Goal: Information Seeking & Learning: Check status

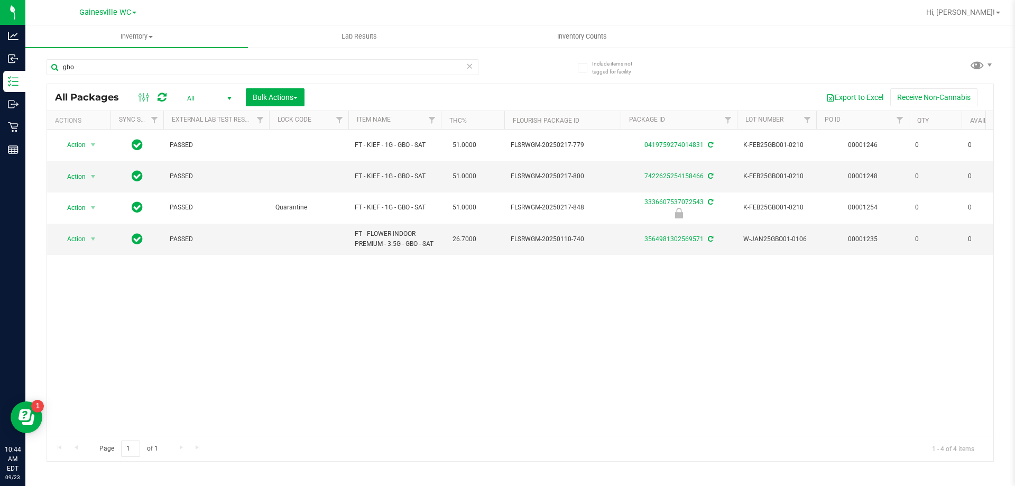
scroll to position [0, 490]
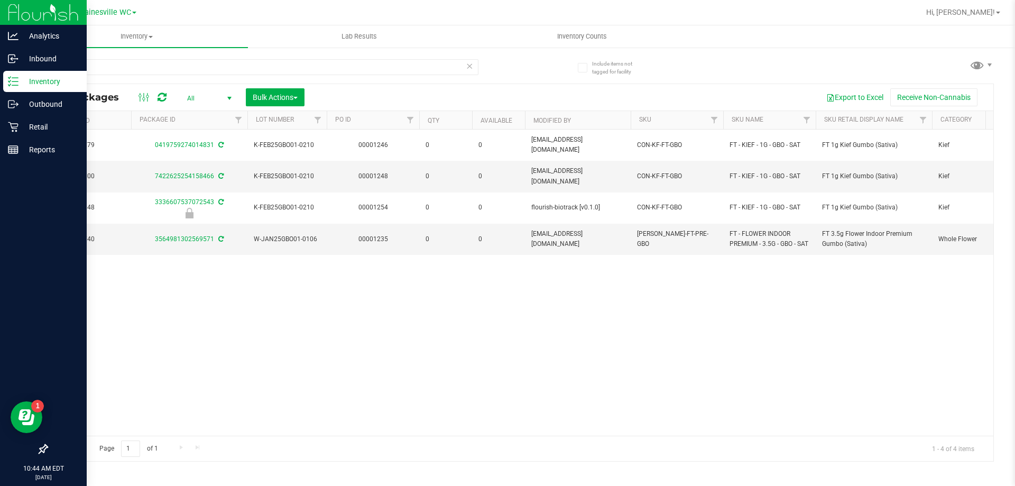
drag, startPoint x: 91, startPoint y: 68, endPoint x: 15, endPoint y: 75, distance: 76.4
click at [15, 75] on div "Analytics Inbound Inventory Outbound Retail Reports 10:44 AM EDT [DATE] 09/23 G…" at bounding box center [507, 243] width 1015 height 486
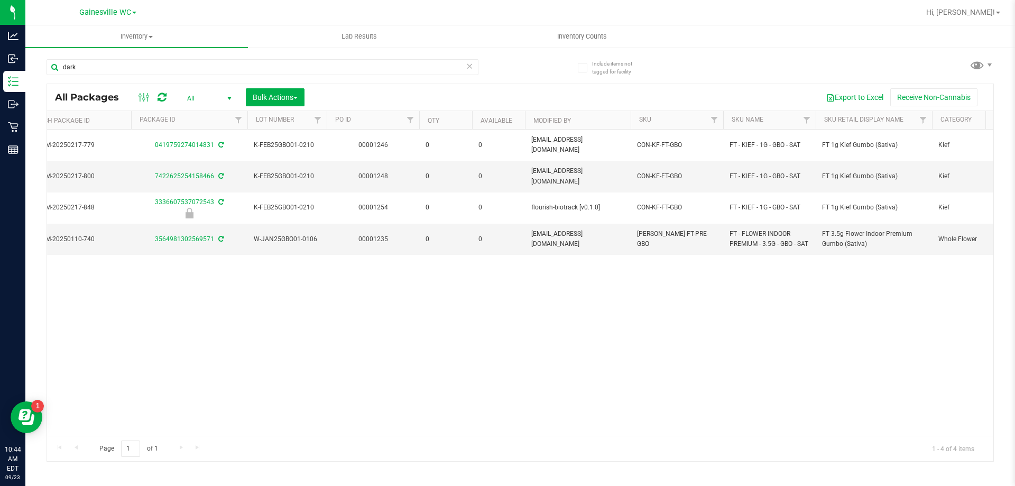
type input "dark"
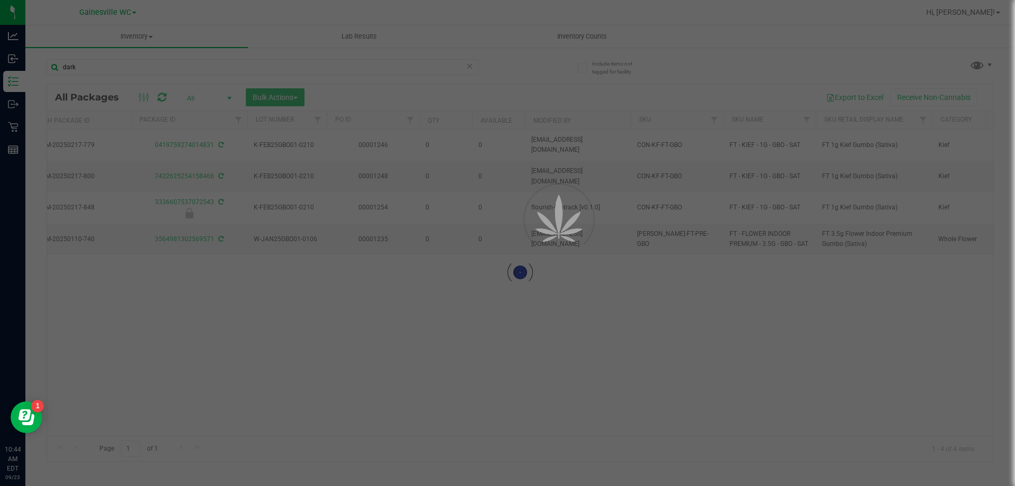
click at [196, 96] on div at bounding box center [507, 243] width 1015 height 486
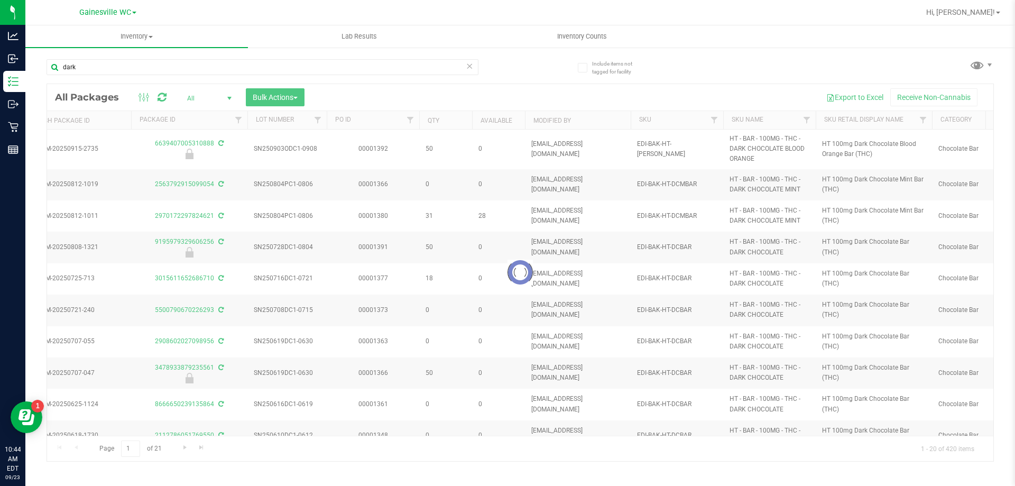
click at [229, 97] on div at bounding box center [520, 272] width 946 height 377
click at [189, 97] on span "All" at bounding box center [207, 98] width 58 height 15
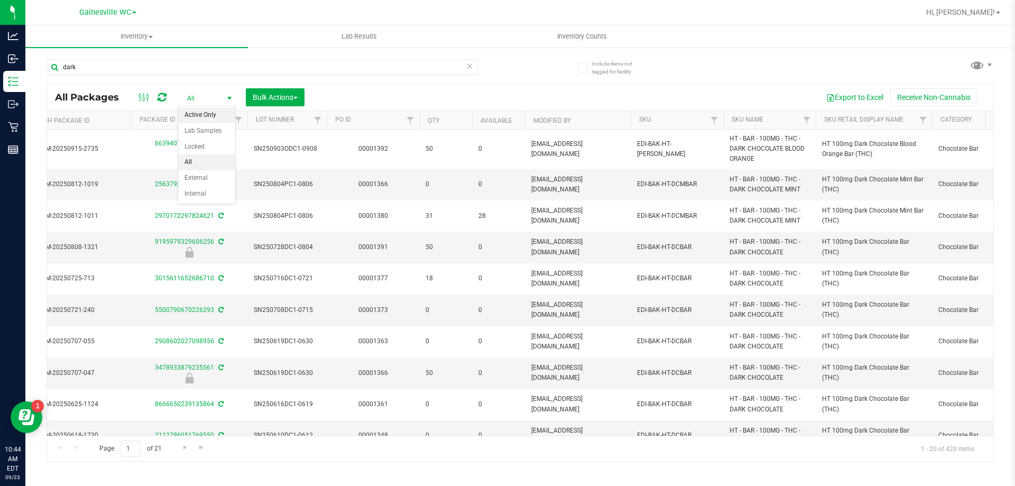
click at [196, 112] on li "Active Only" at bounding box center [206, 115] width 57 height 16
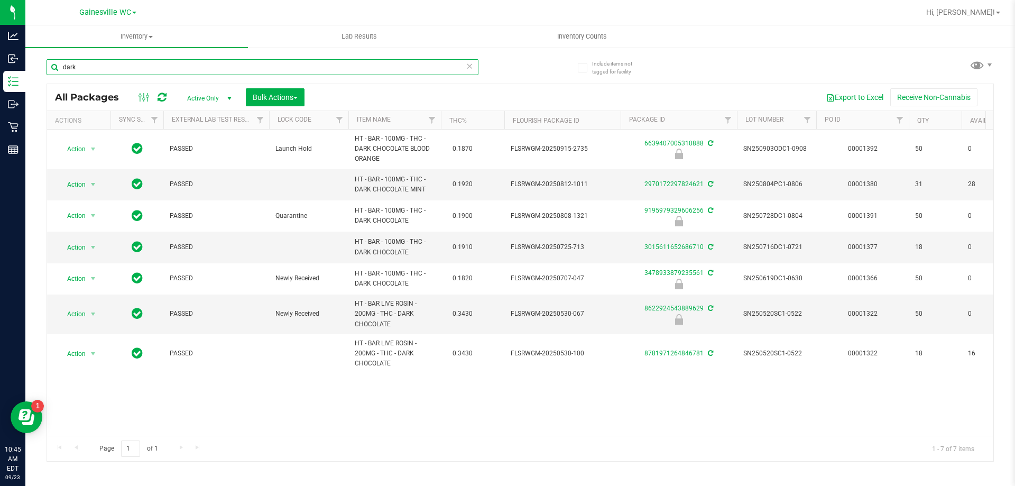
drag, startPoint x: 75, startPoint y: 69, endPoint x: 30, endPoint y: 73, distance: 44.6
click at [30, 73] on div "Include items not tagged for facility dark All Packages Active Only Active Only…" at bounding box center [520, 208] width 990 height 322
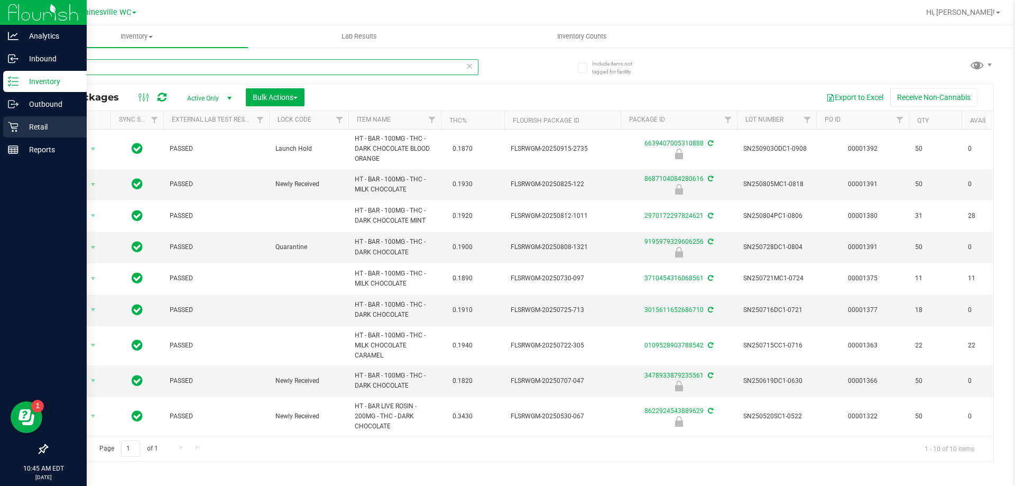
type input "choc"
click at [37, 134] on div "Retail" at bounding box center [45, 126] width 84 height 21
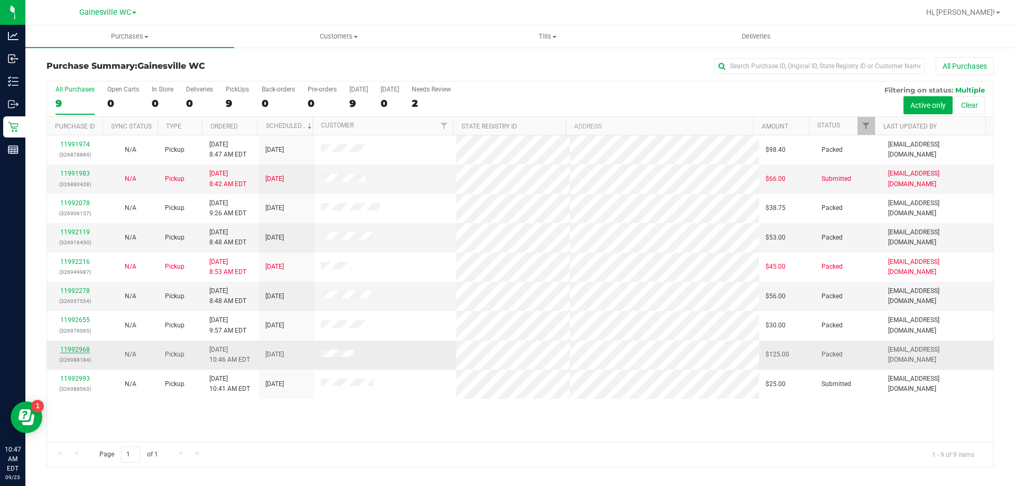
click at [65, 347] on link "11992968" at bounding box center [75, 349] width 30 height 7
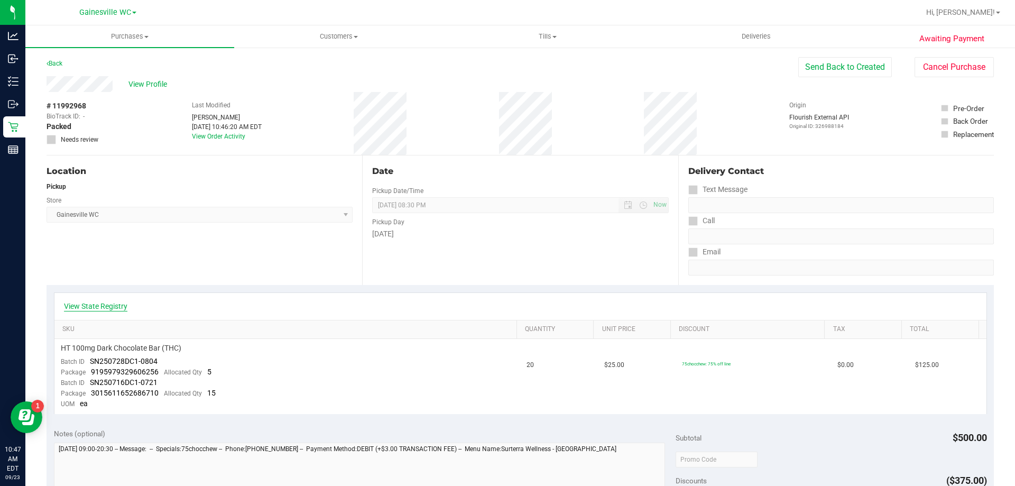
click at [104, 307] on link "View State Registry" at bounding box center [95, 306] width 63 height 11
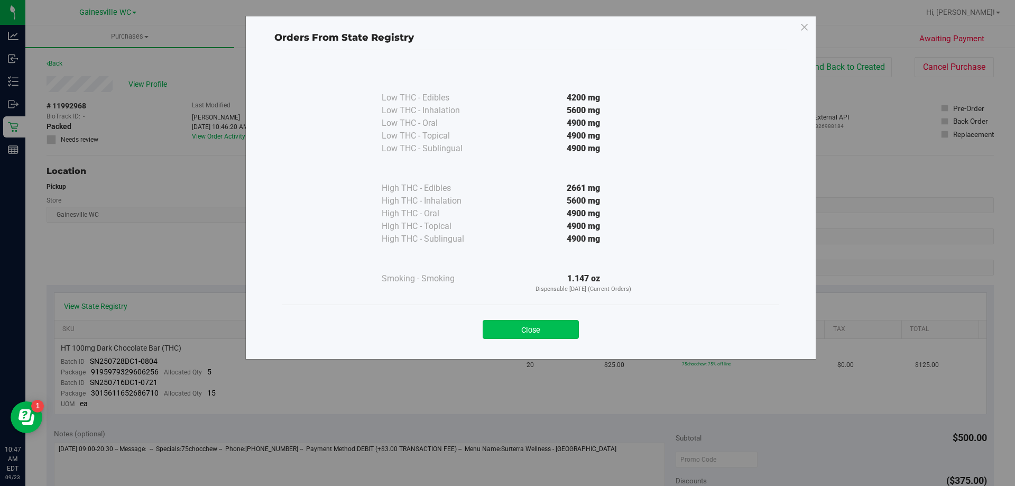
click at [514, 332] on button "Close" at bounding box center [531, 329] width 96 height 19
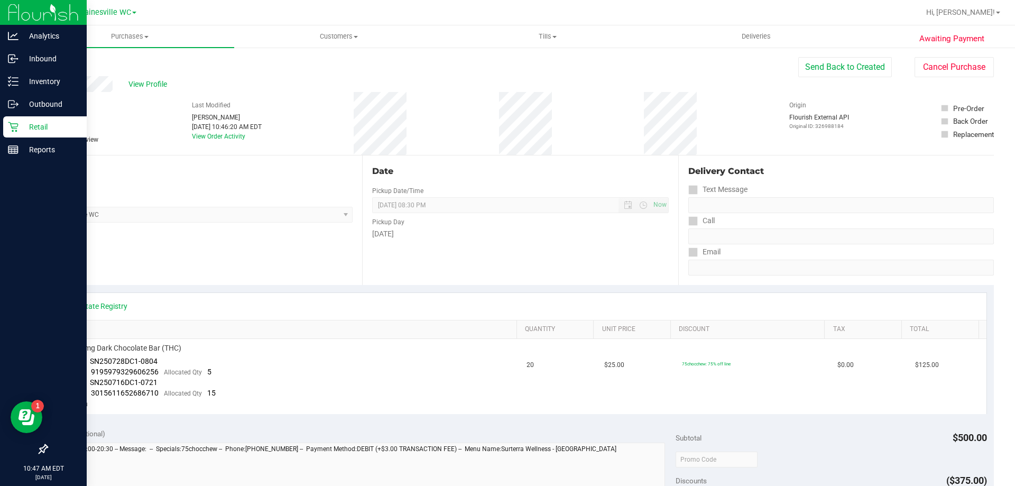
click at [44, 124] on p "Retail" at bounding box center [50, 127] width 63 height 13
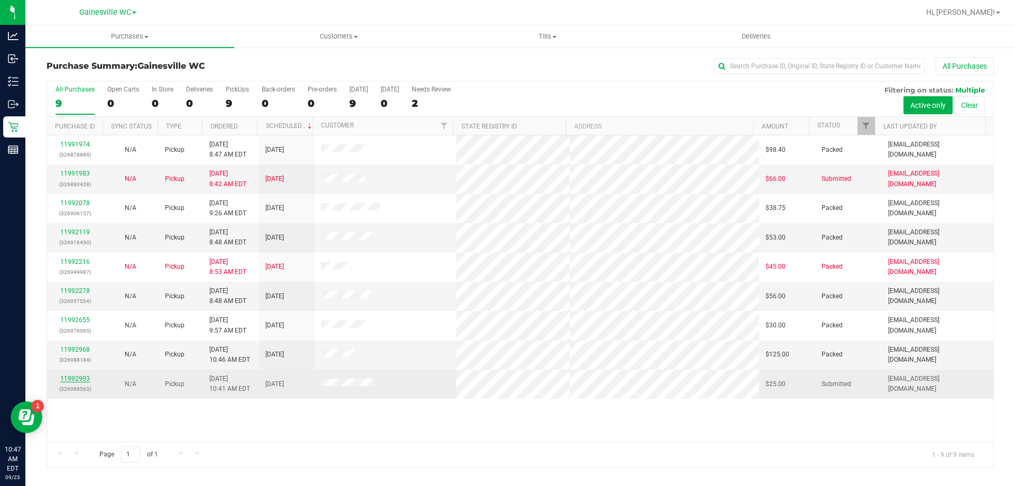
click at [67, 380] on link "11992993" at bounding box center [75, 378] width 30 height 7
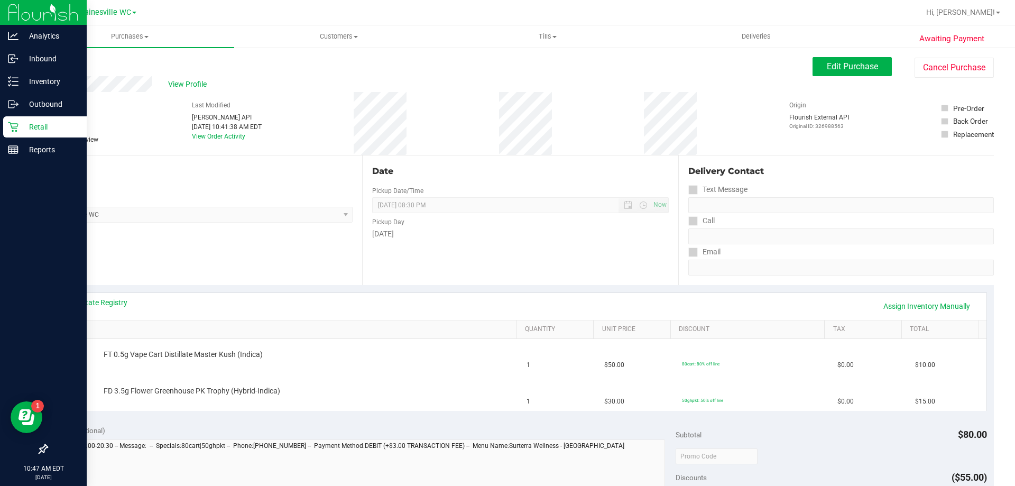
click at [34, 135] on div "Retail" at bounding box center [45, 126] width 84 height 21
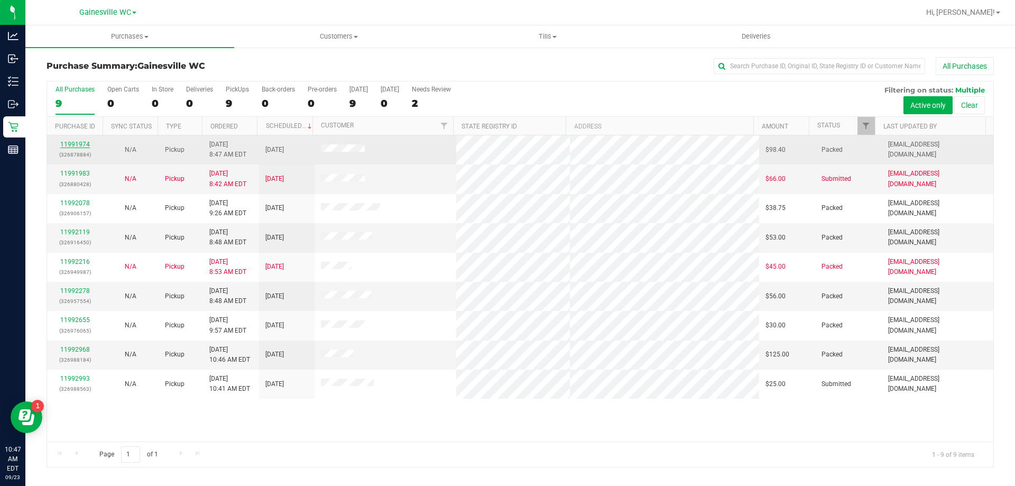
click at [76, 143] on link "11991974" at bounding box center [75, 144] width 30 height 7
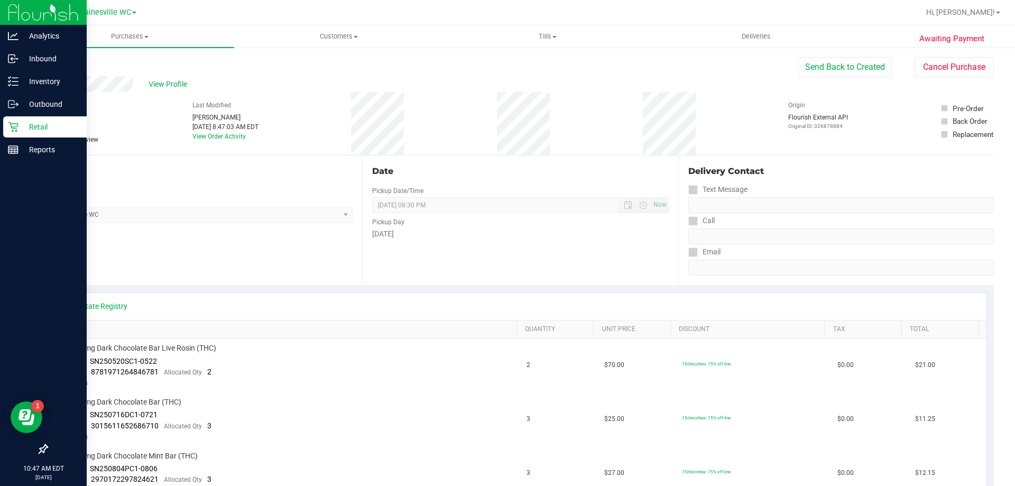
click at [42, 127] on p "Retail" at bounding box center [50, 127] width 63 height 13
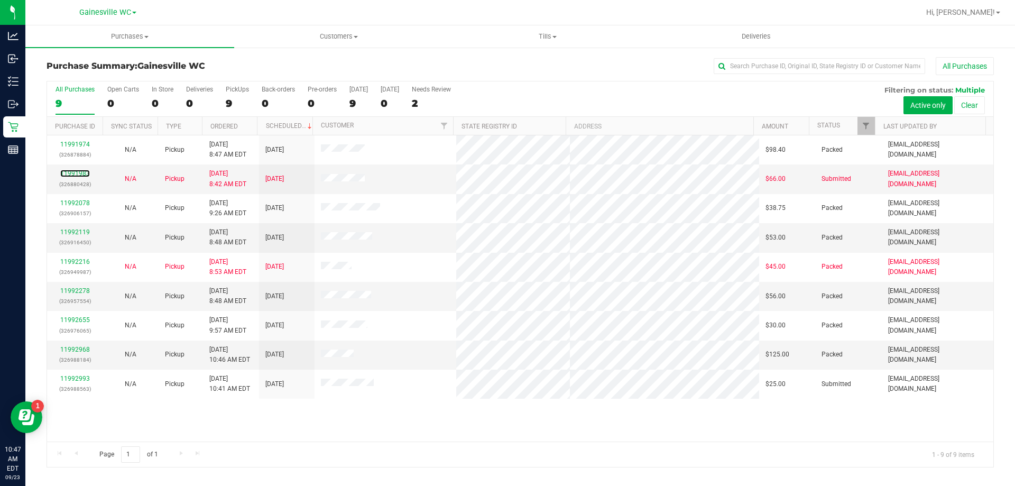
click at [79, 172] on link "11991983" at bounding box center [75, 173] width 30 height 7
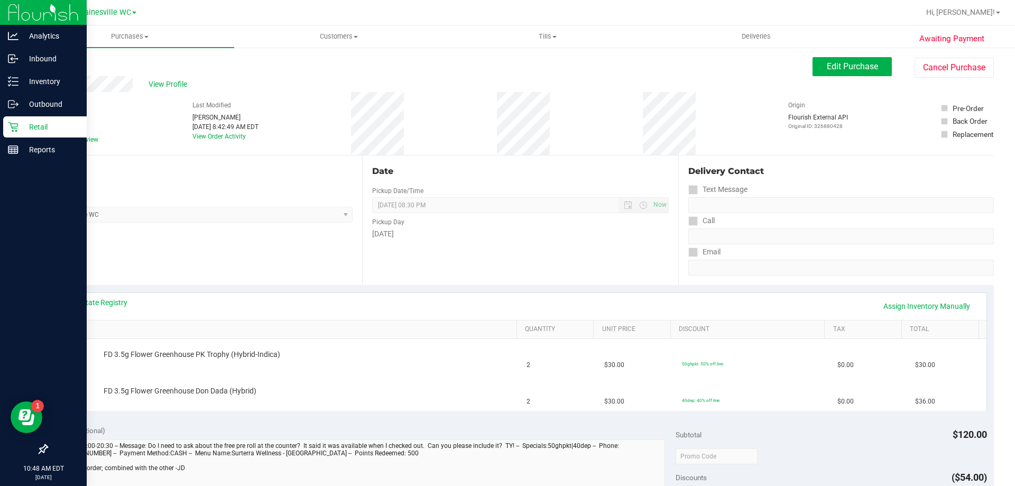
click at [42, 131] on p "Retail" at bounding box center [50, 127] width 63 height 13
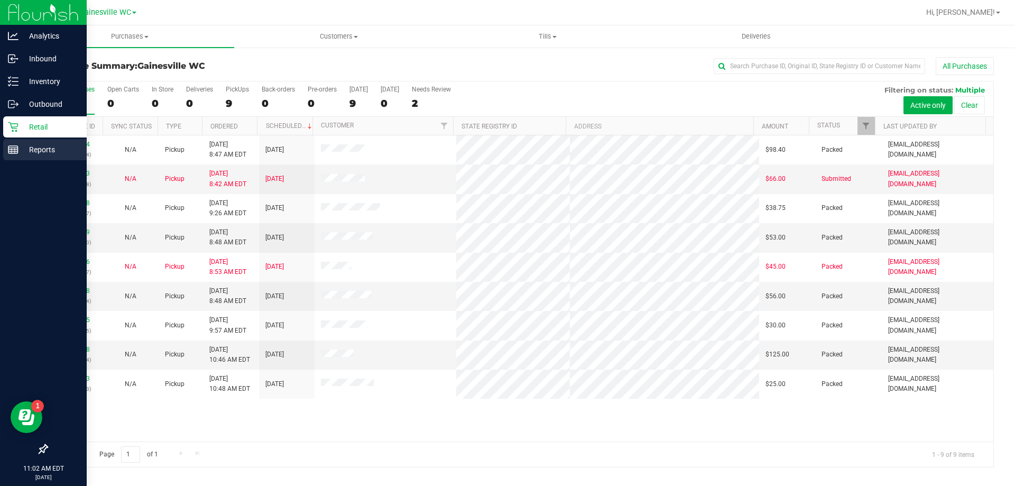
click at [28, 154] on p "Reports" at bounding box center [50, 149] width 63 height 13
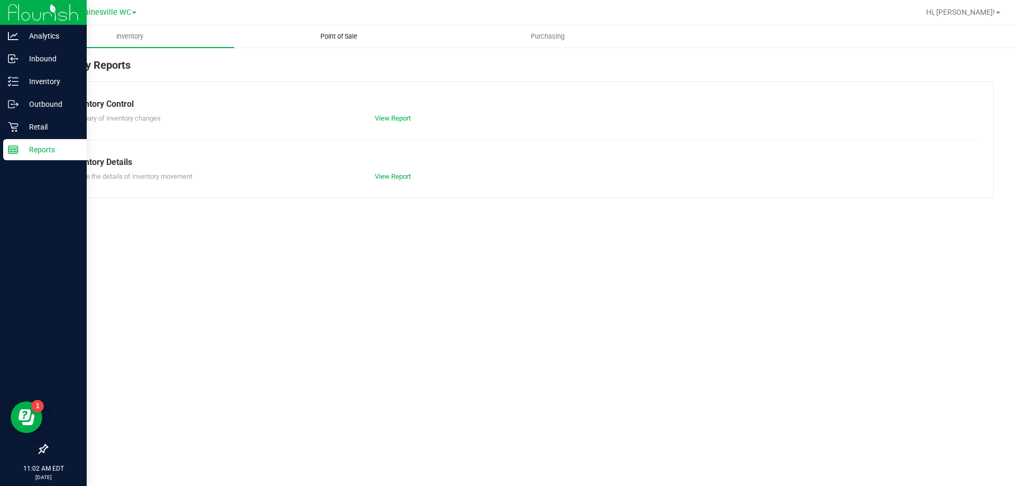
click at [341, 35] on span "Point of Sale" at bounding box center [339, 37] width 66 height 10
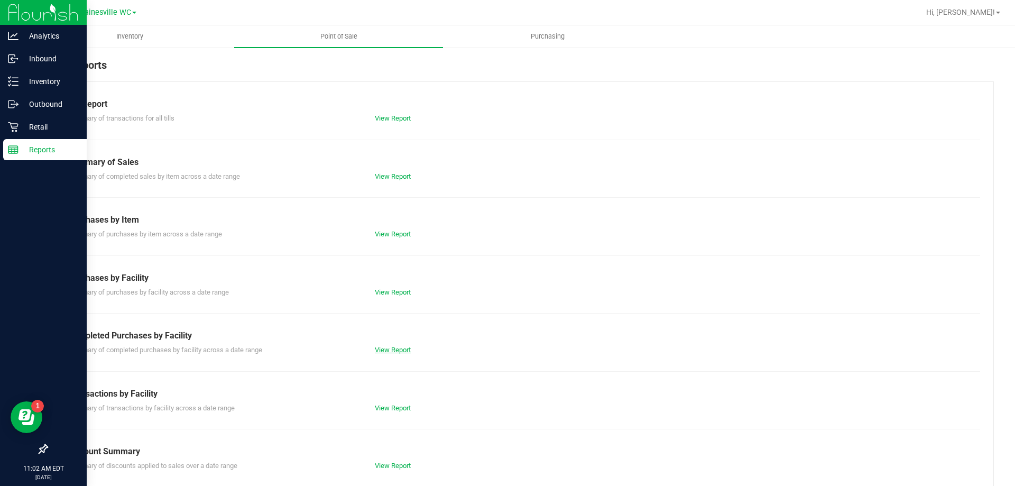
click at [396, 352] on link "View Report" at bounding box center [393, 350] width 36 height 8
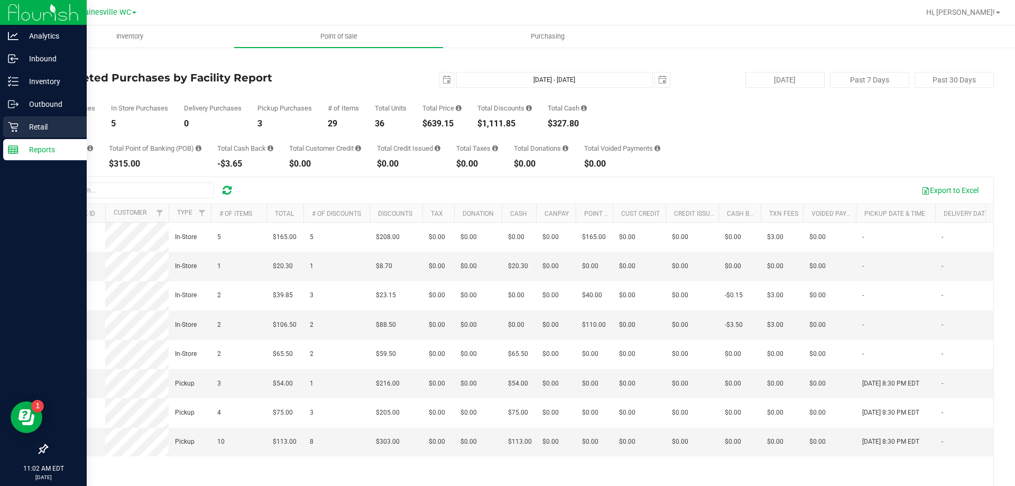
click at [41, 122] on p "Retail" at bounding box center [50, 127] width 63 height 13
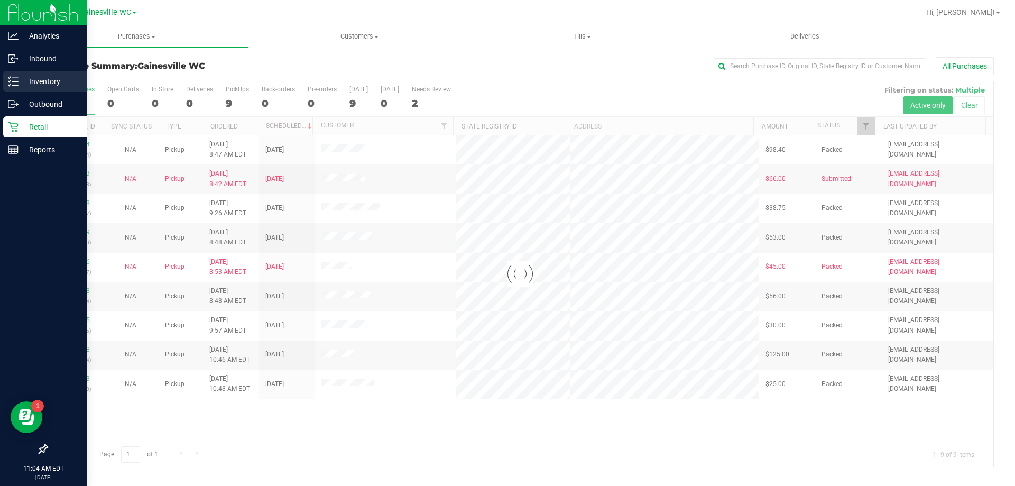
click at [31, 80] on p "Inventory" at bounding box center [50, 81] width 63 height 13
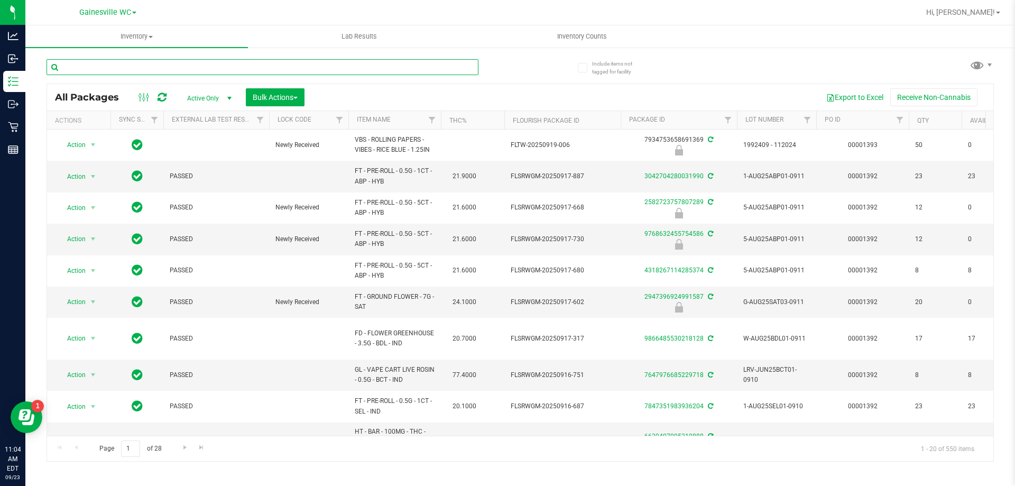
click at [171, 68] on input "text" at bounding box center [263, 67] width 432 height 16
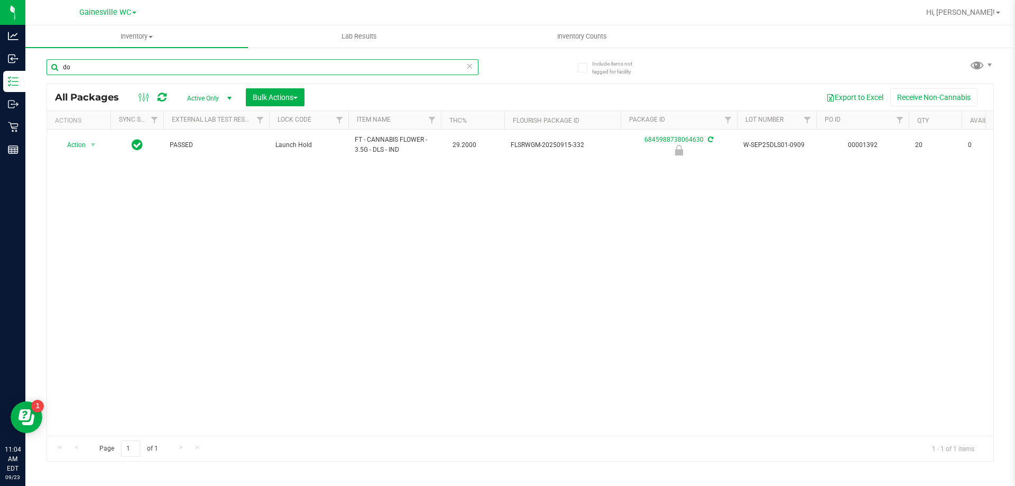
type input "d"
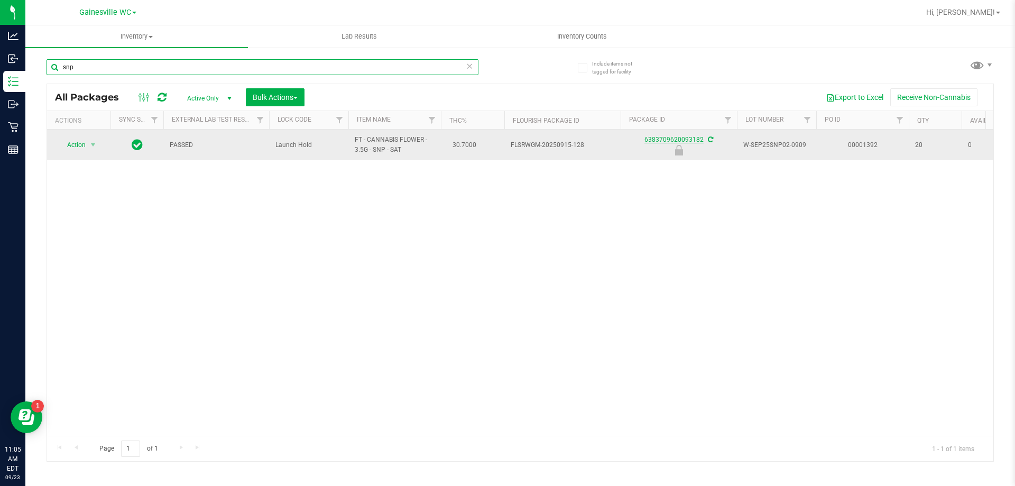
type input "snp"
click at [665, 138] on link "6383709620093182" at bounding box center [673, 139] width 59 height 7
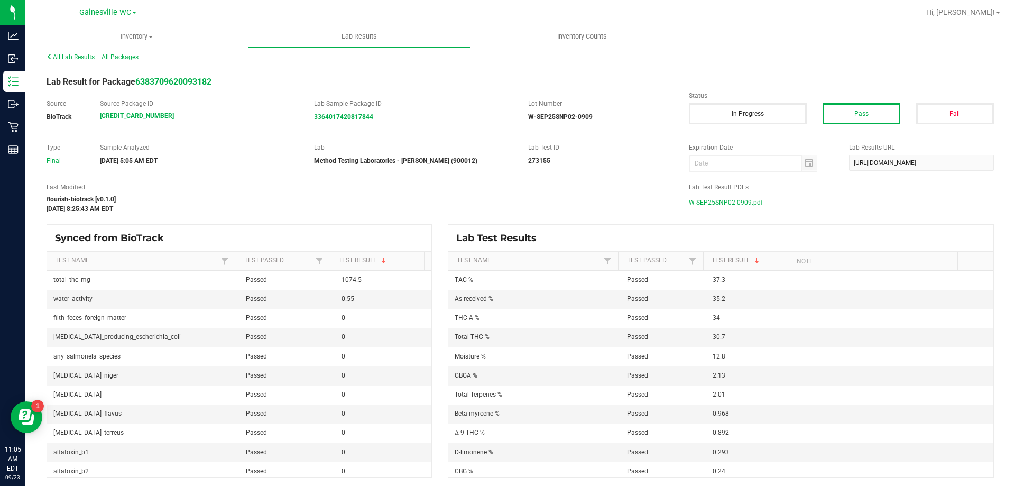
scroll to position [10, 0]
click at [723, 200] on span "W-SEP25SNP02-0909.pdf" at bounding box center [726, 200] width 74 height 16
click at [53, 53] on span "All Lab Results" at bounding box center [71, 54] width 48 height 7
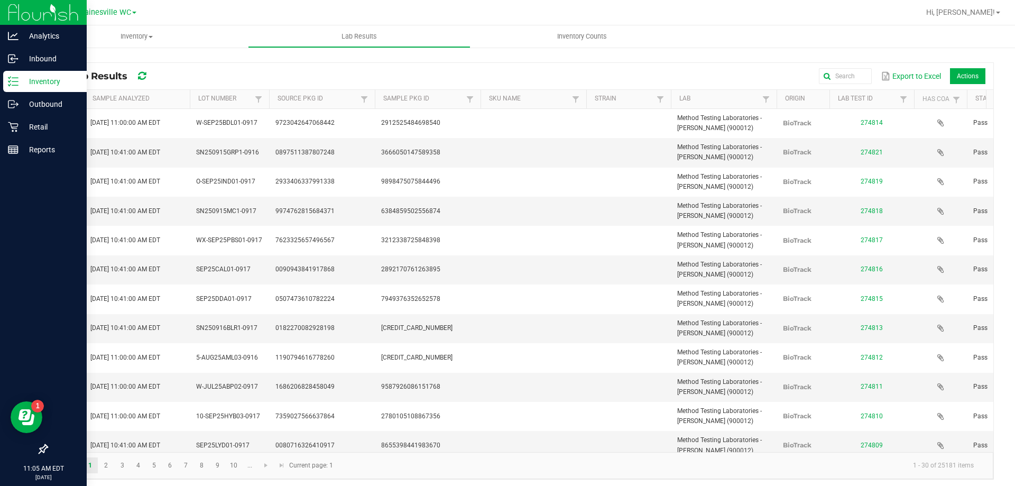
click at [33, 86] on p "Inventory" at bounding box center [50, 81] width 63 height 13
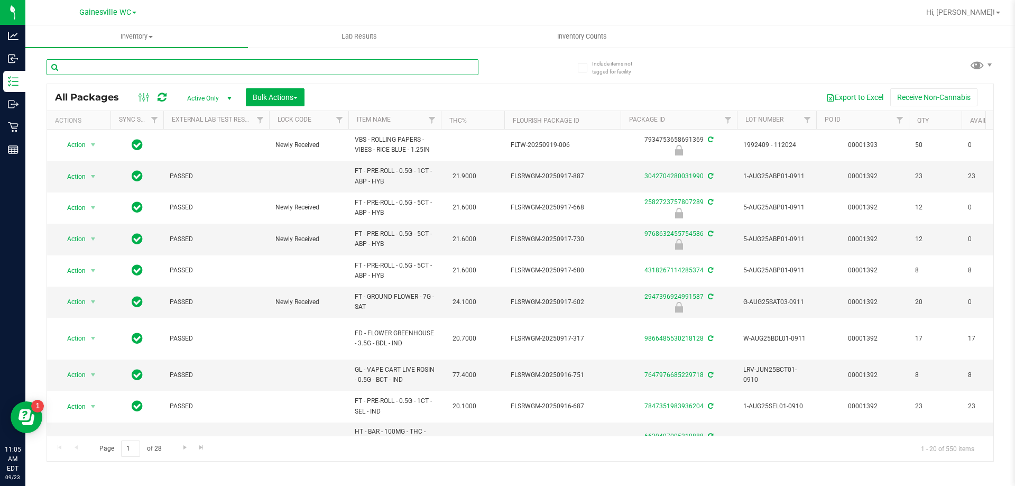
click at [168, 67] on input "text" at bounding box center [263, 67] width 432 height 16
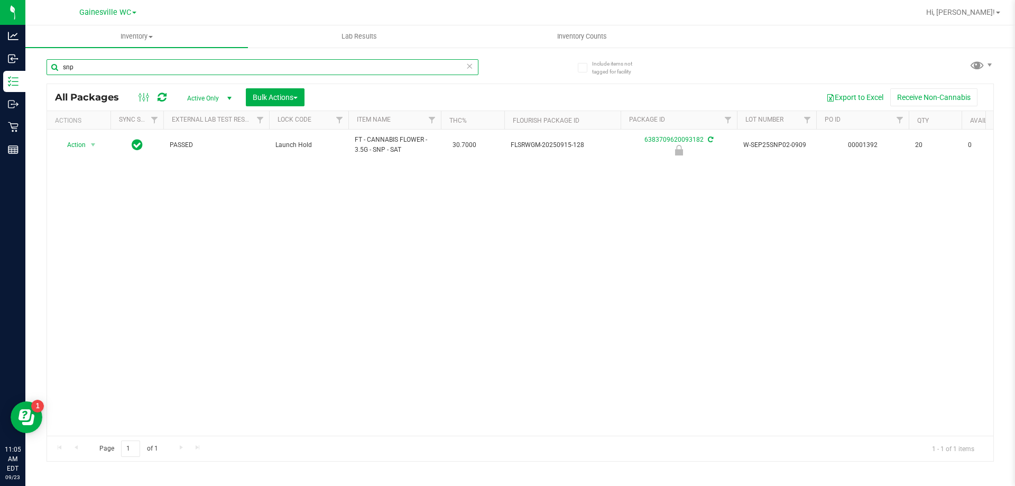
drag, startPoint x: 90, startPoint y: 68, endPoint x: 29, endPoint y: 68, distance: 61.9
click at [29, 68] on div "Include items not tagged for facility snp All Packages Active Only Active Only …" at bounding box center [520, 208] width 990 height 322
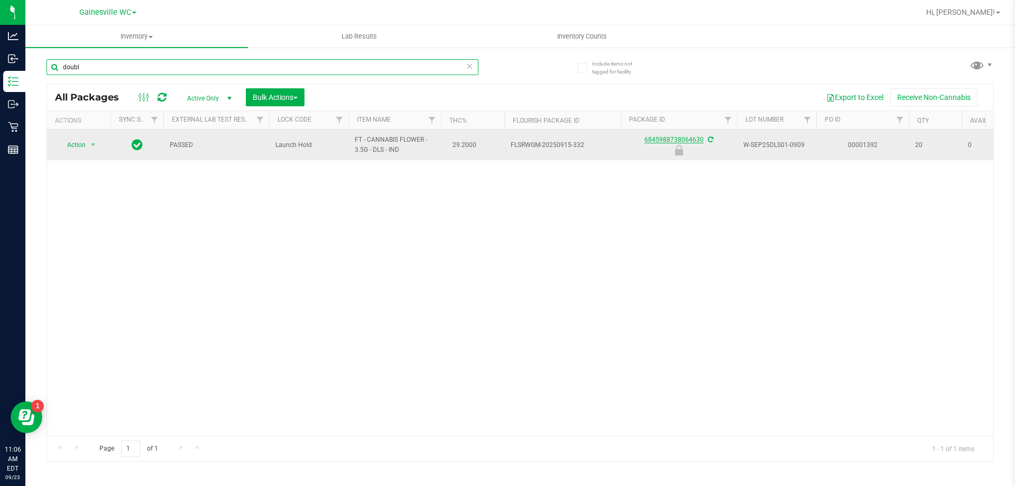
type input "doubl"
click at [650, 139] on link "6845988738064630" at bounding box center [673, 139] width 59 height 7
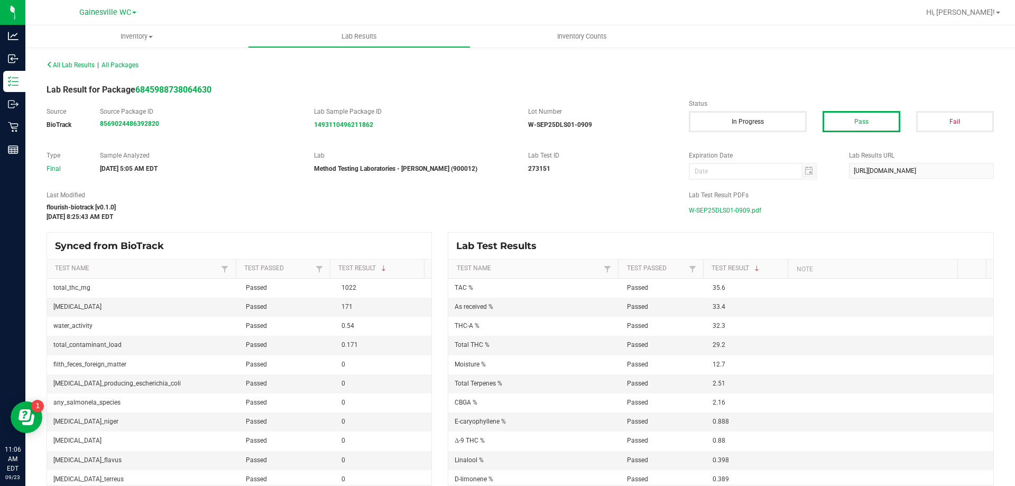
click at [729, 209] on span "W-SEP25DLS01-0909.pdf" at bounding box center [725, 210] width 72 height 16
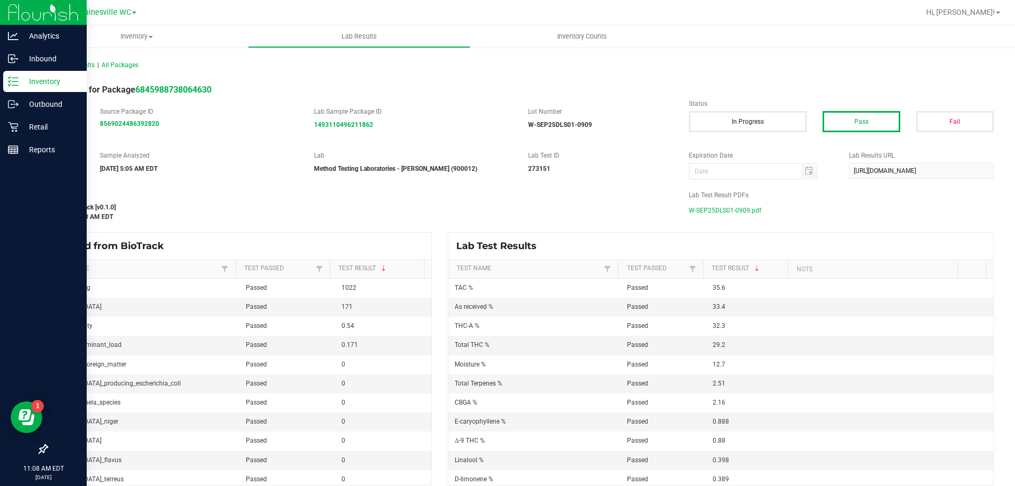
click at [35, 82] on p "Inventory" at bounding box center [50, 81] width 63 height 13
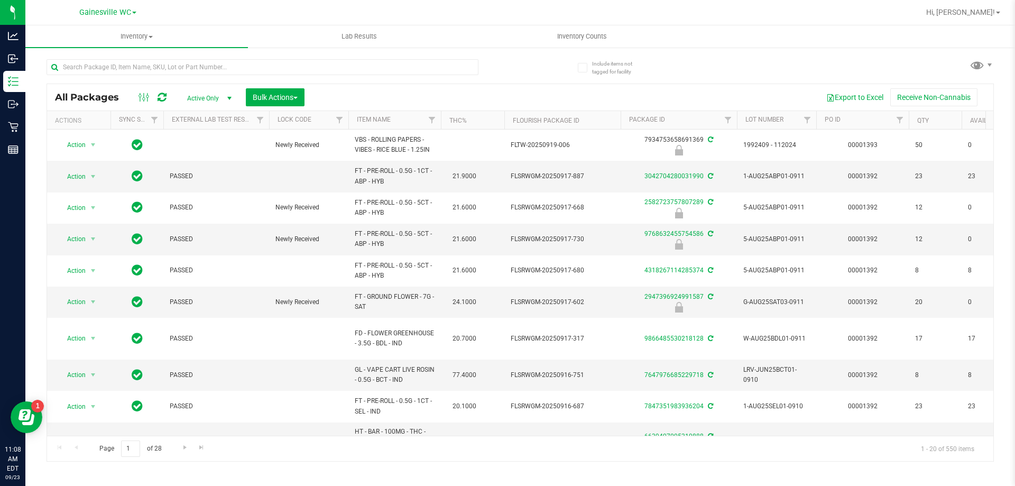
click at [206, 97] on span "Active Only" at bounding box center [207, 98] width 58 height 15
drag, startPoint x: 199, startPoint y: 165, endPoint x: 195, endPoint y: 144, distance: 21.7
click at [199, 165] on li "All" at bounding box center [206, 162] width 57 height 16
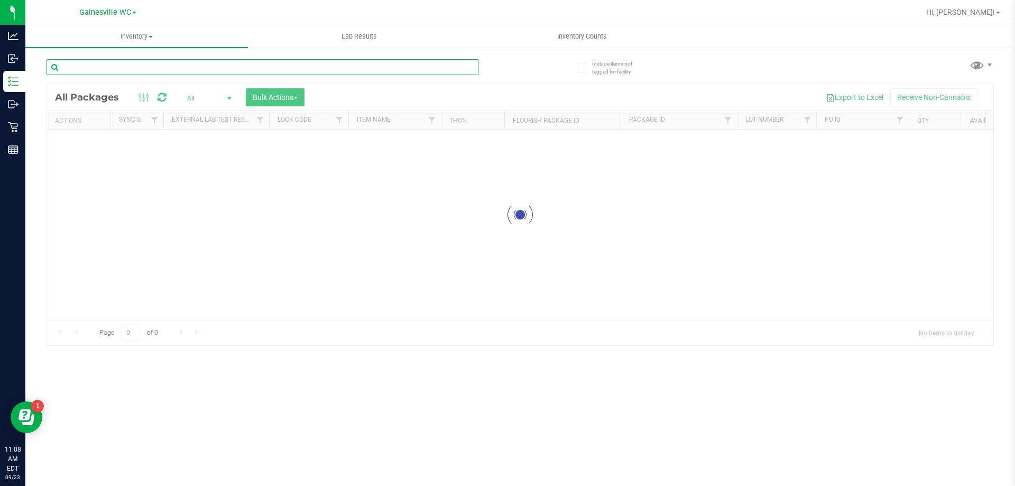
click at [179, 68] on input "text" at bounding box center [263, 67] width 432 height 16
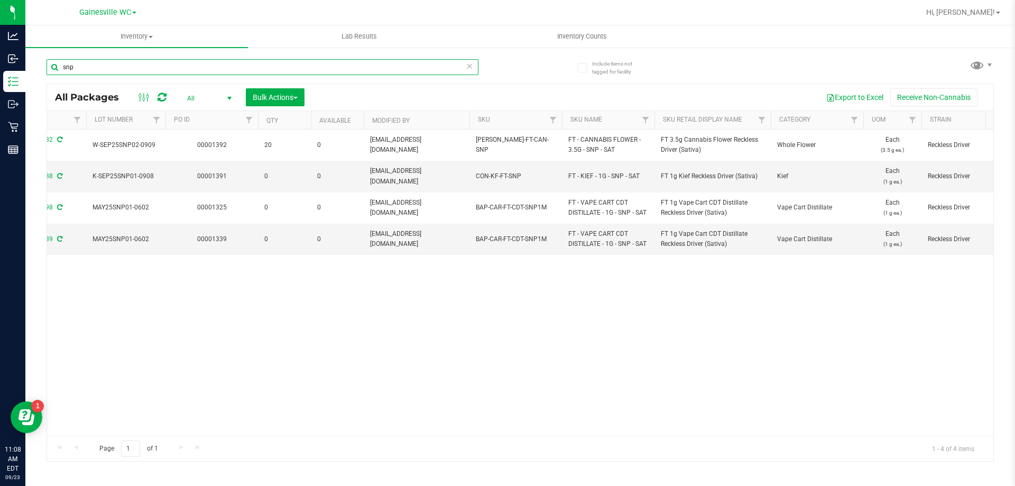
scroll to position [0, 823]
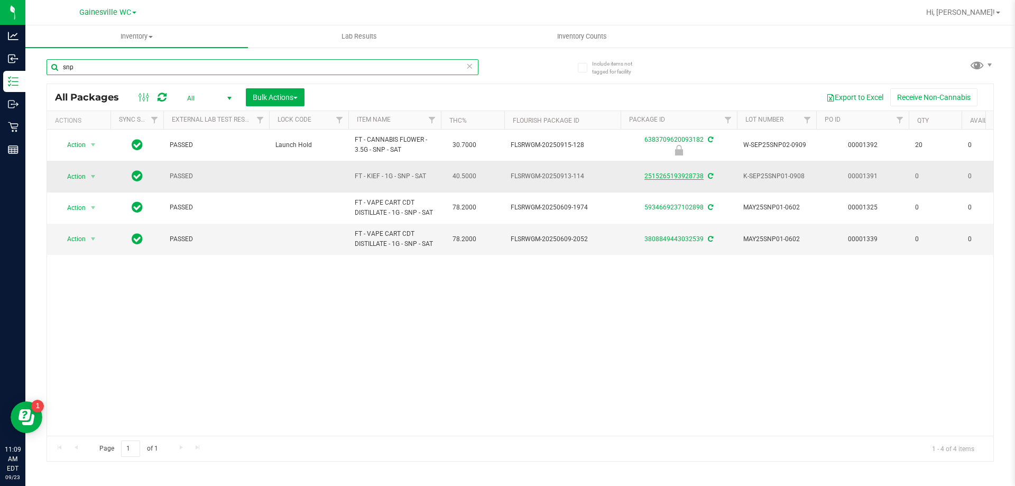
type input "snp"
click at [685, 179] on link "2515265193928738" at bounding box center [673, 175] width 59 height 7
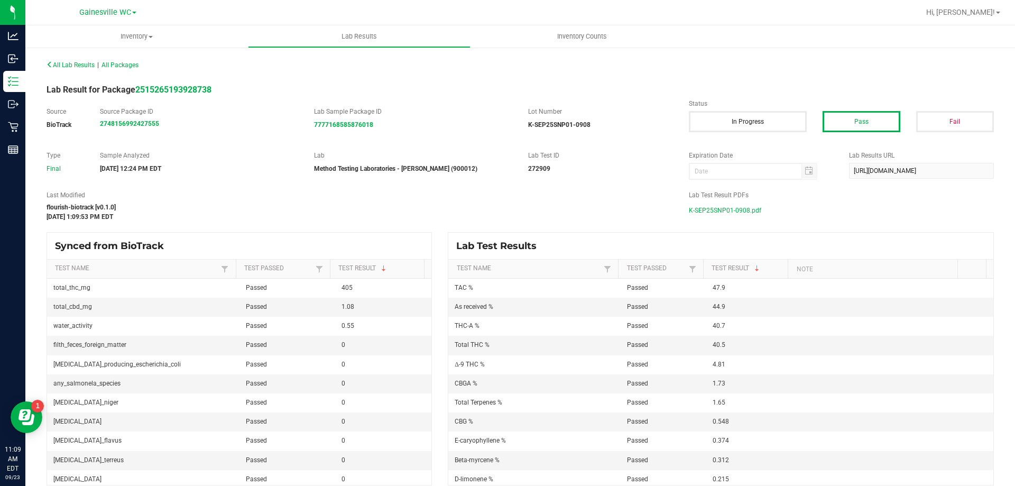
click at [736, 211] on span "K-SEP25SNP01-0908.pdf" at bounding box center [725, 210] width 72 height 16
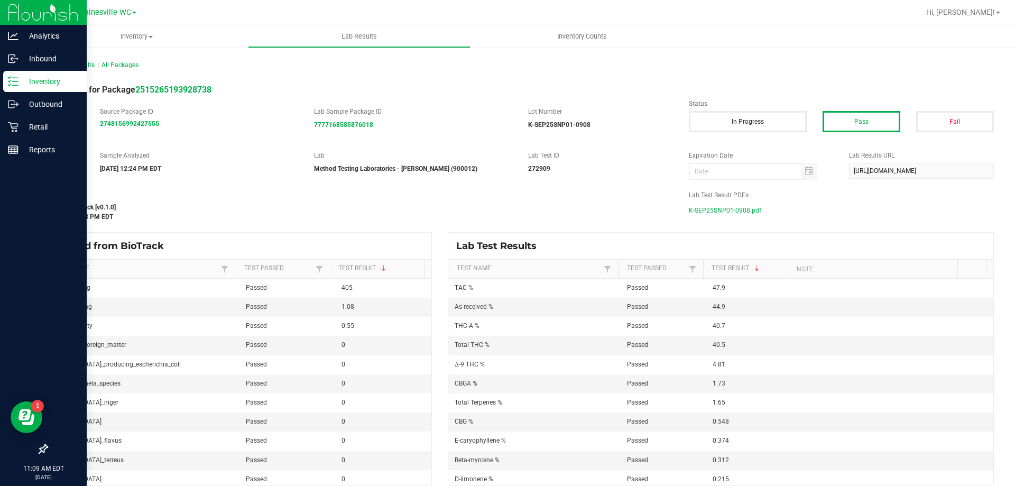
click at [24, 81] on p "Inventory" at bounding box center [50, 81] width 63 height 13
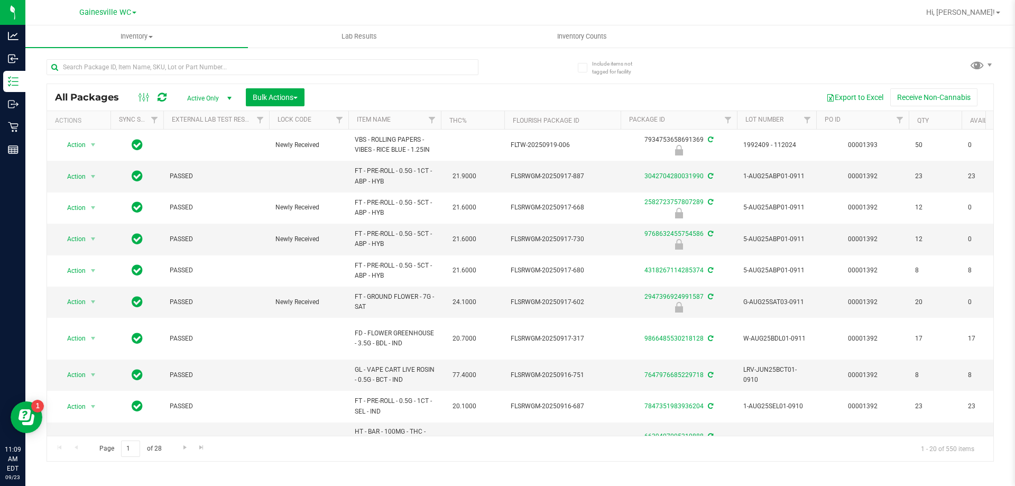
click at [197, 98] on span "Active Only" at bounding box center [207, 98] width 58 height 15
click at [200, 155] on li "All" at bounding box center [206, 162] width 57 height 16
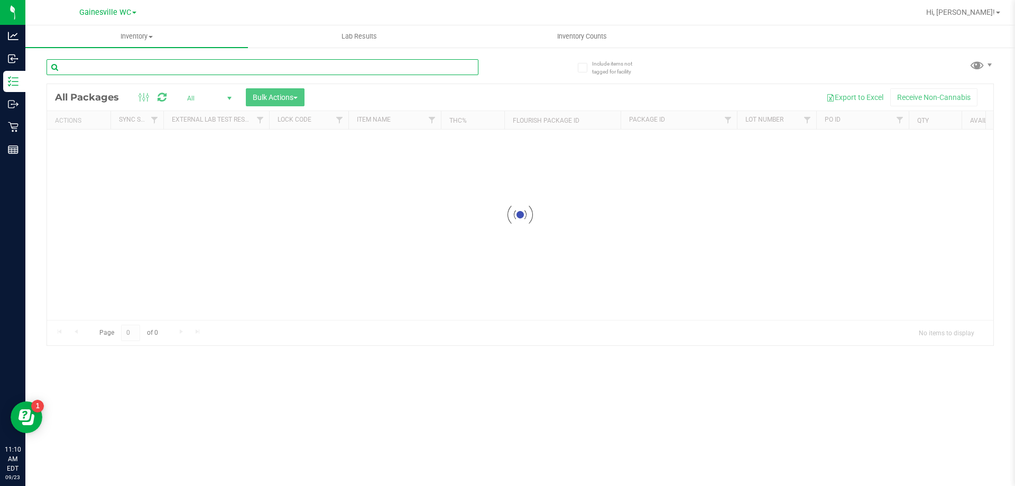
click at [114, 66] on input "text" at bounding box center [263, 67] width 432 height 16
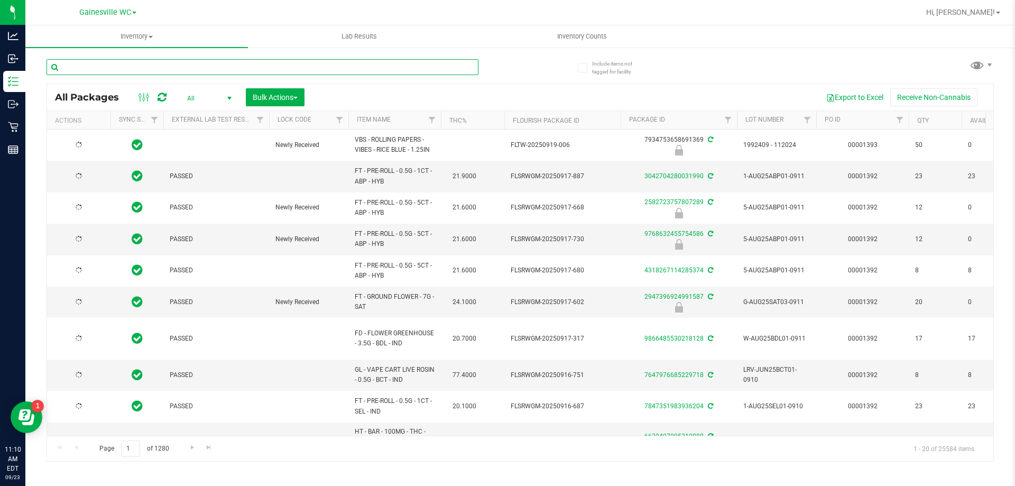
type input "[DATE]"
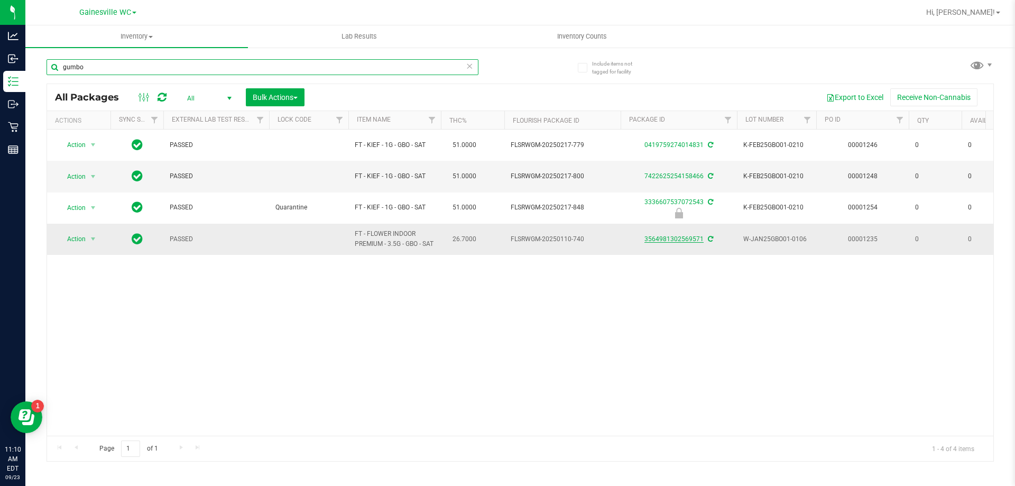
type input "gumbo"
click at [676, 240] on link "3564981302569571" at bounding box center [673, 238] width 59 height 7
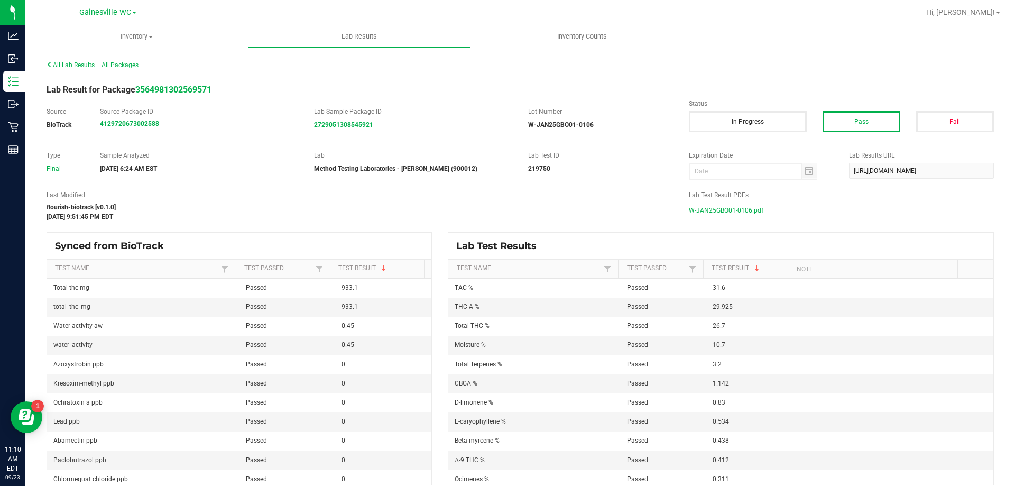
click at [712, 210] on span "W-JAN25GBO01-0106.pdf" at bounding box center [726, 210] width 75 height 16
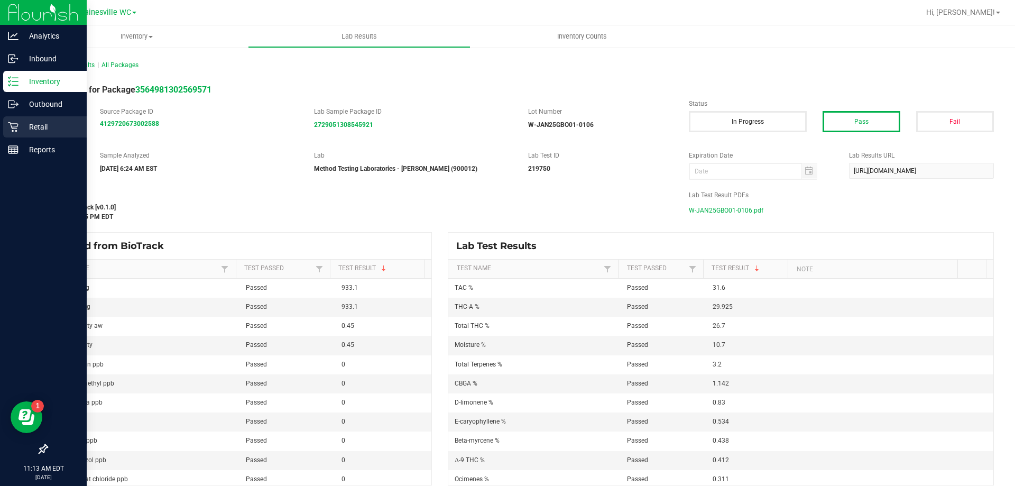
click at [33, 125] on p "Retail" at bounding box center [50, 127] width 63 height 13
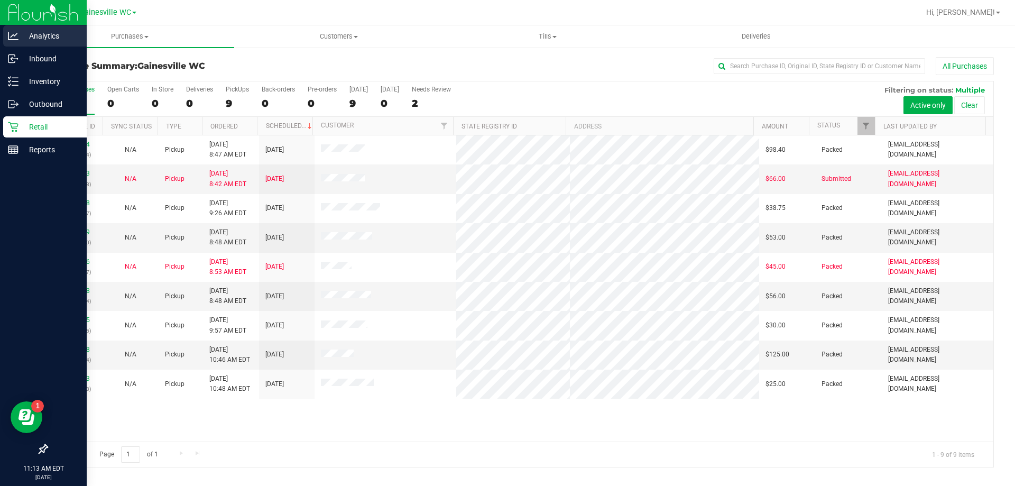
click at [40, 42] on p "Analytics" at bounding box center [50, 36] width 63 height 13
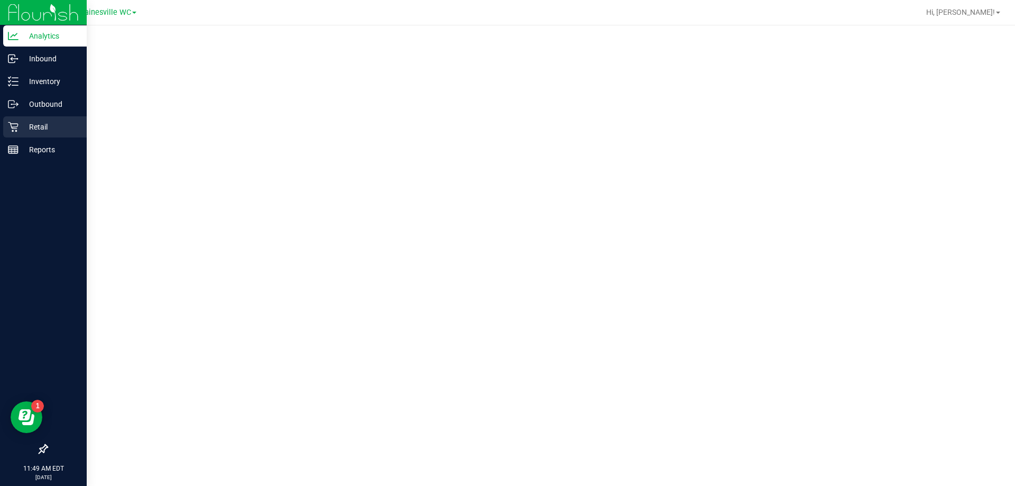
click at [33, 128] on p "Retail" at bounding box center [50, 127] width 63 height 13
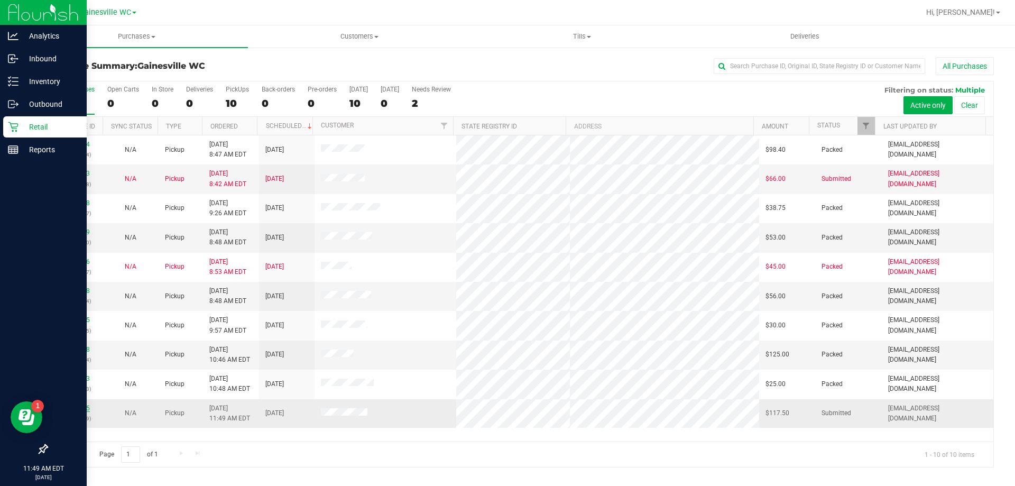
click at [69, 405] on link "11993425" at bounding box center [75, 407] width 30 height 7
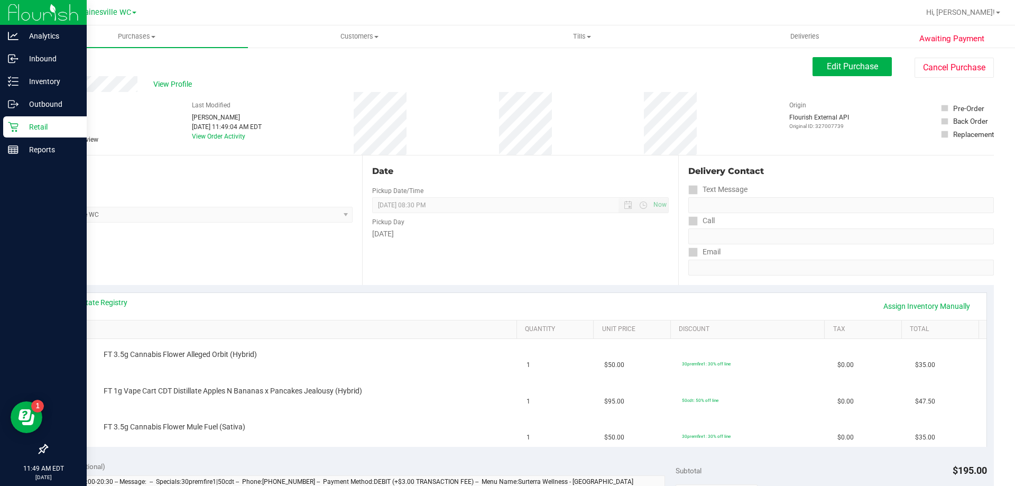
click at [59, 125] on p "Retail" at bounding box center [50, 127] width 63 height 13
